Goal: Navigation & Orientation: Find specific page/section

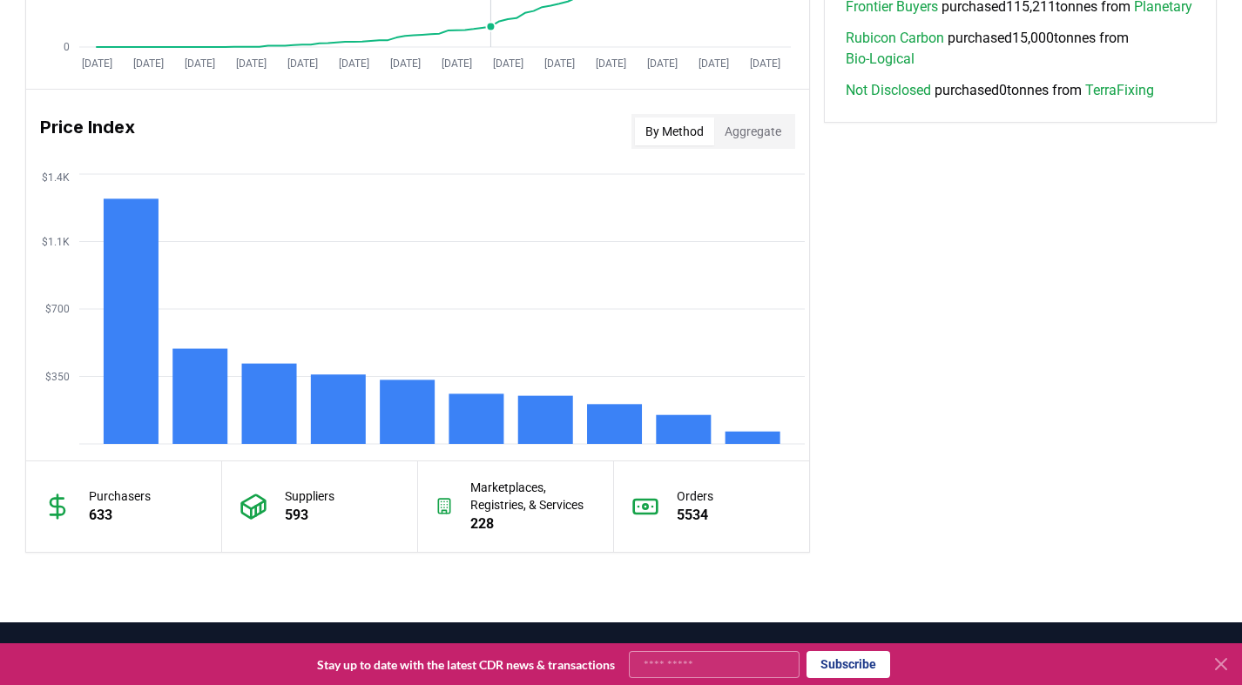
scroll to position [1393, 0]
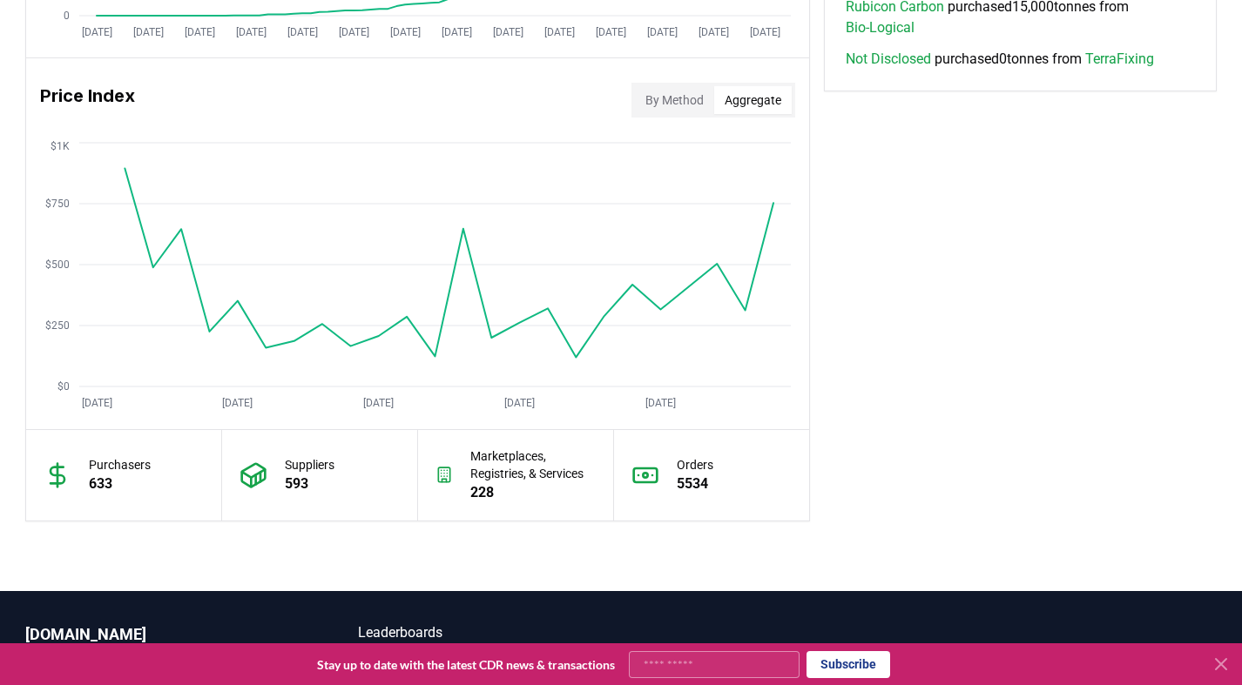
click at [767, 101] on button "Aggregate" at bounding box center [752, 100] width 77 height 28
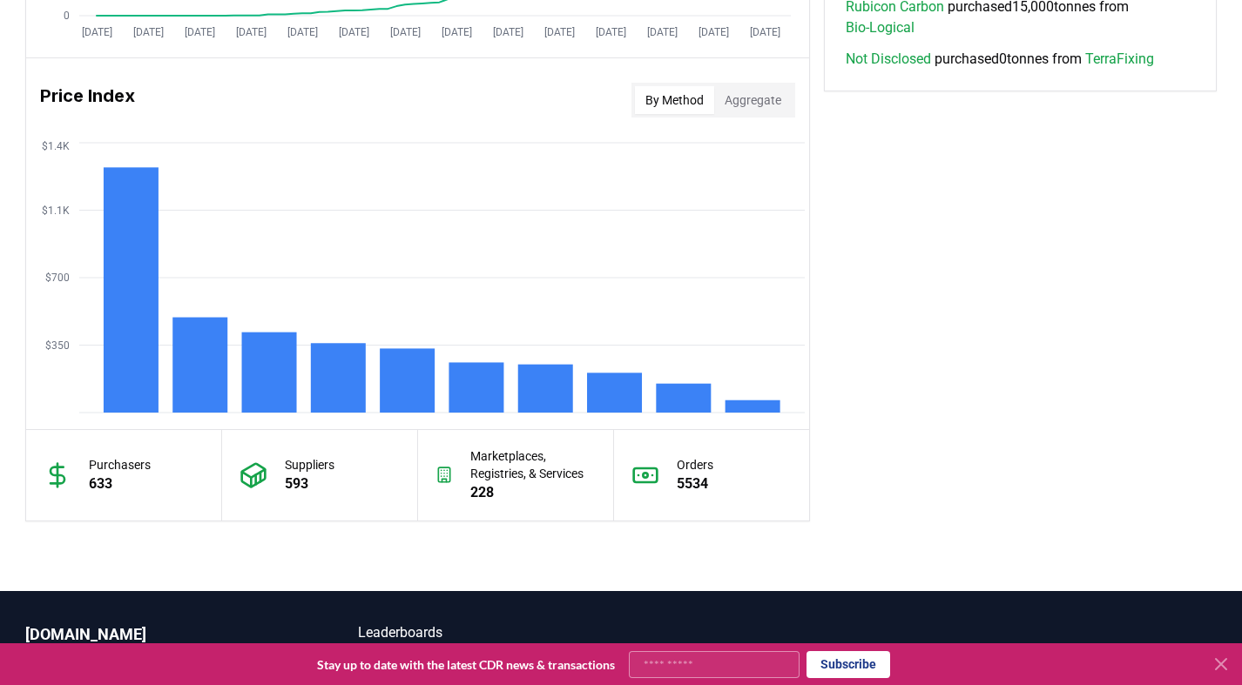
click at [639, 112] on button "By Method" at bounding box center [674, 100] width 79 height 28
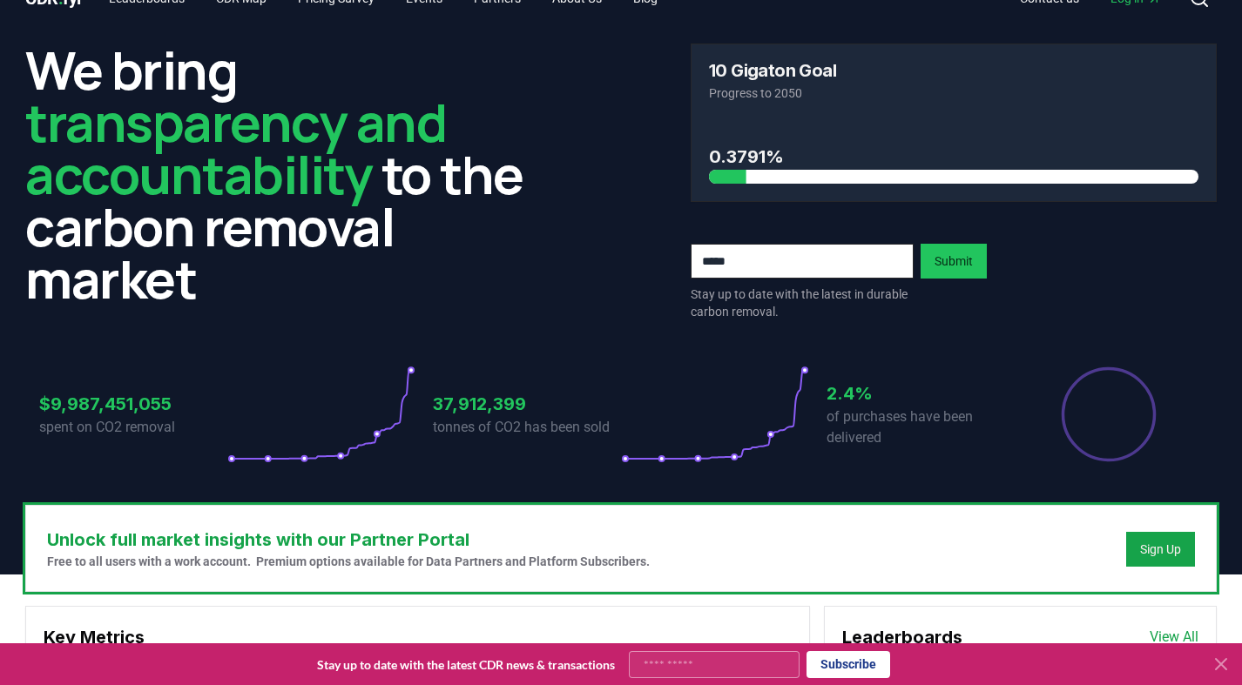
scroll to position [0, 0]
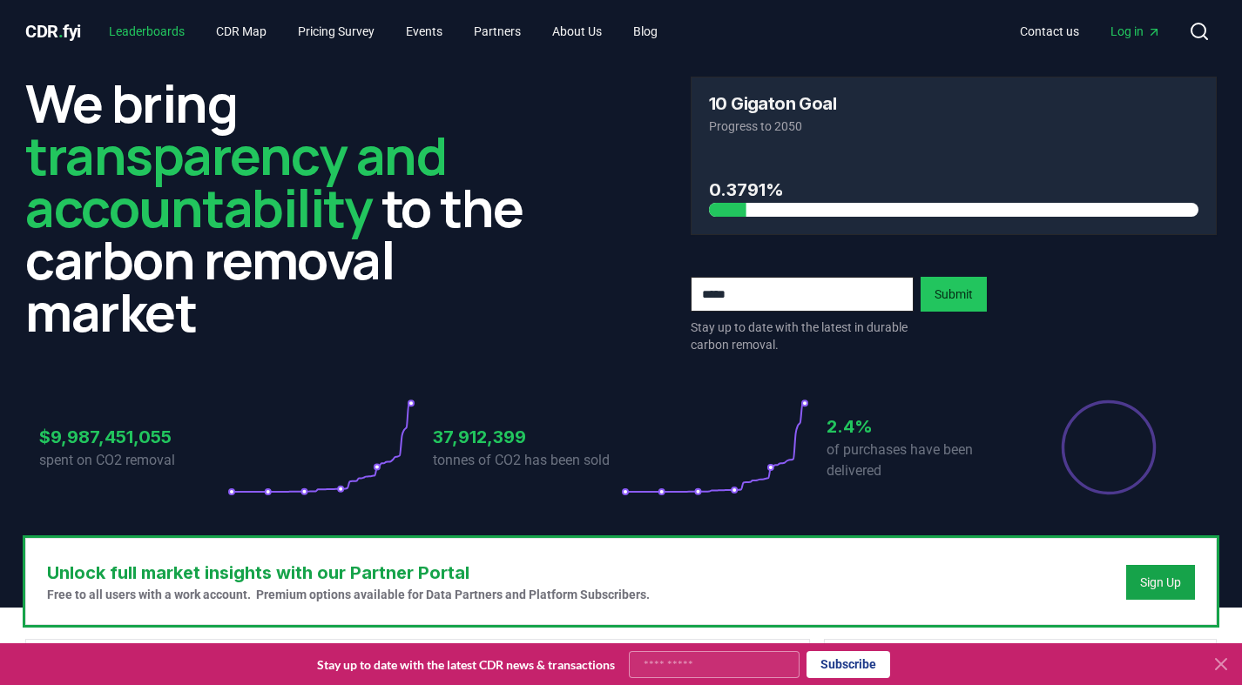
click at [174, 29] on link "Leaderboards" at bounding box center [147, 31] width 104 height 31
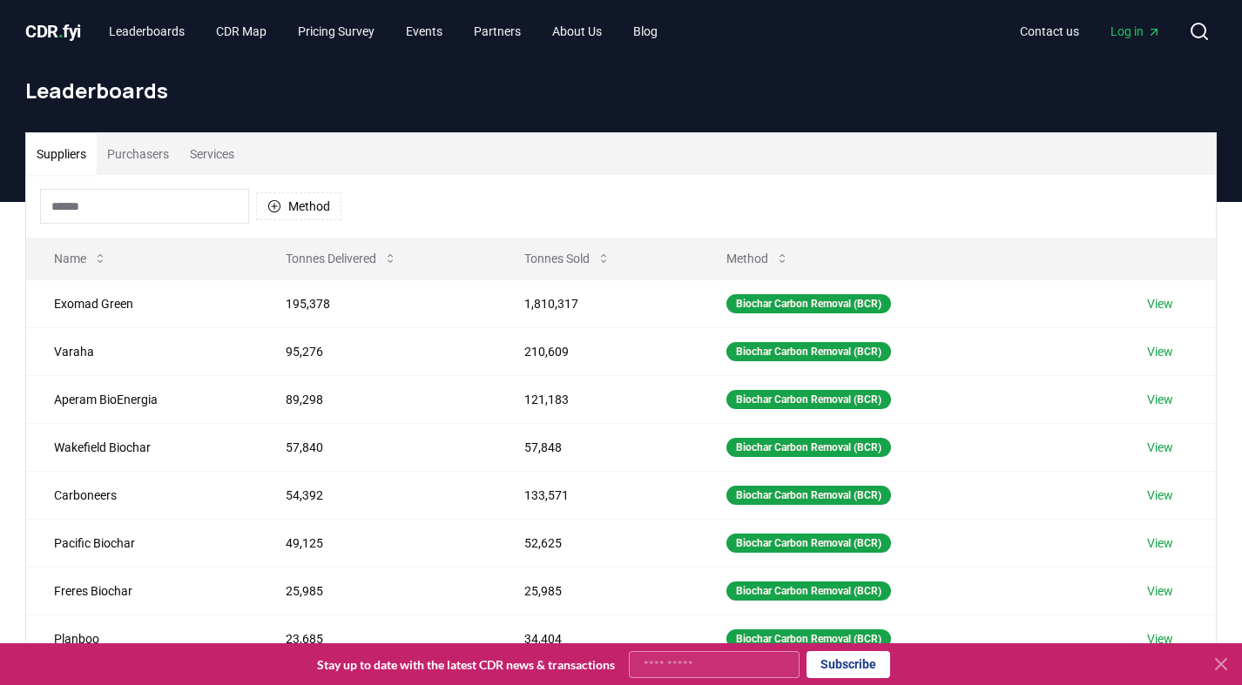
click at [70, 24] on span "CDR . fyi" at bounding box center [53, 31] width 56 height 21
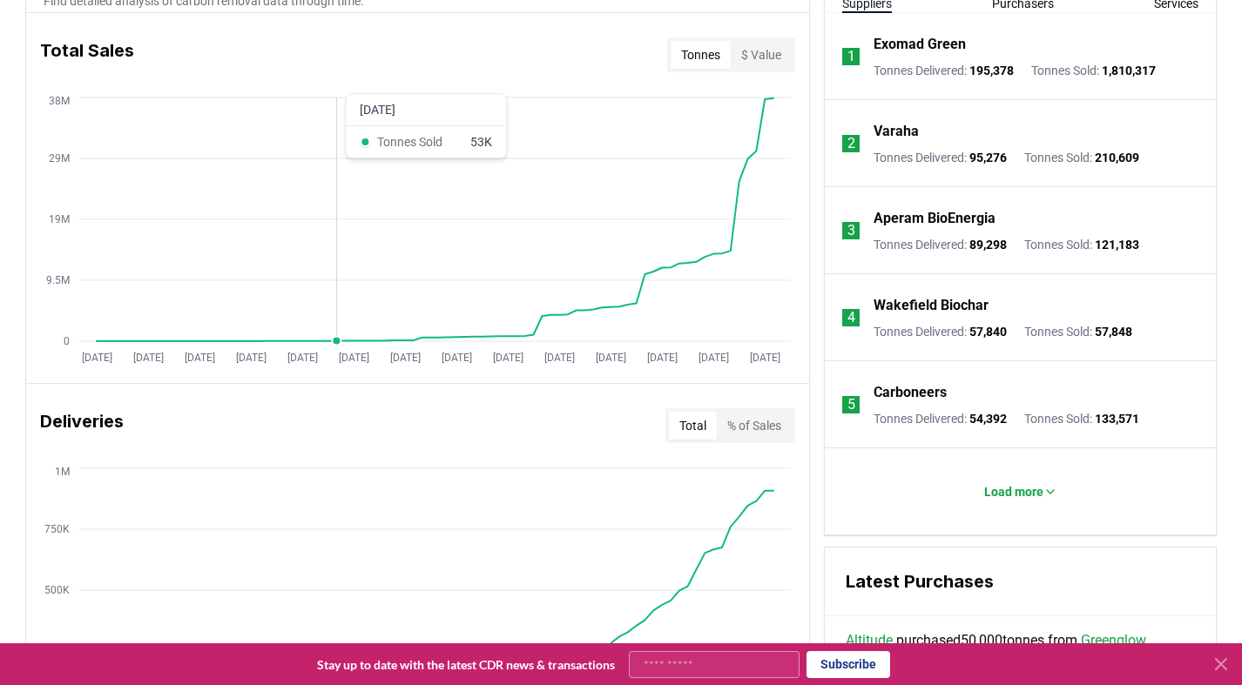
scroll to position [609, 0]
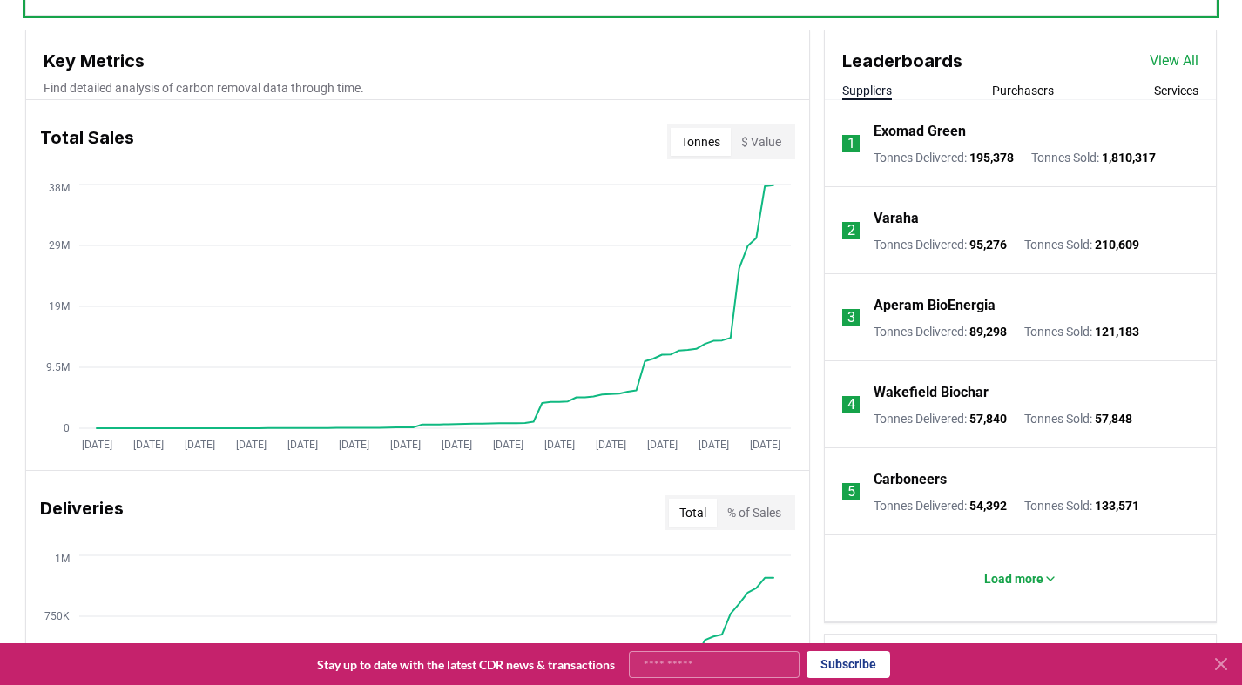
click at [1053, 83] on button "Purchasers" at bounding box center [1023, 90] width 62 height 17
